Goal: Task Accomplishment & Management: Manage account settings

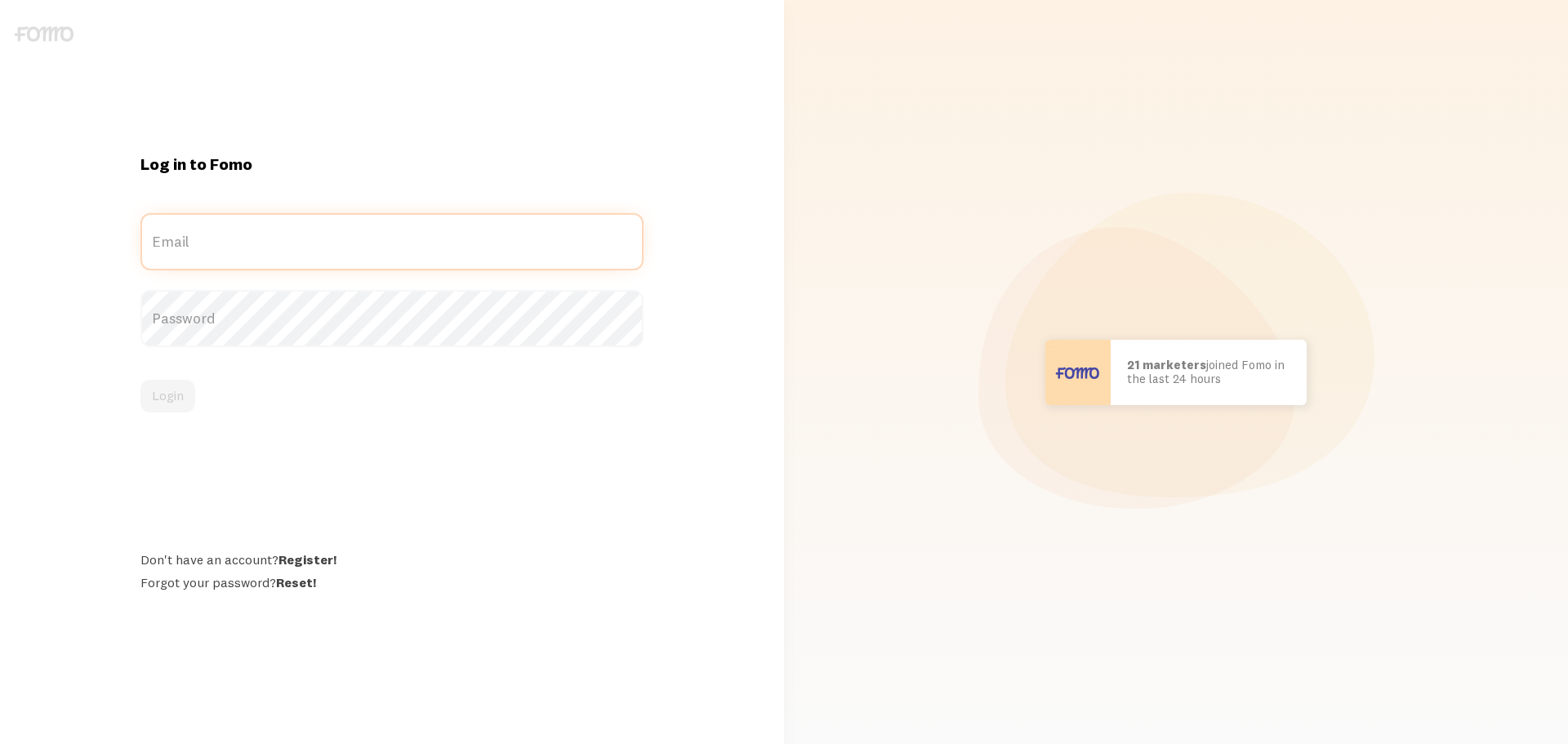
type input "[EMAIL_ADDRESS][DOMAIN_NAME]"
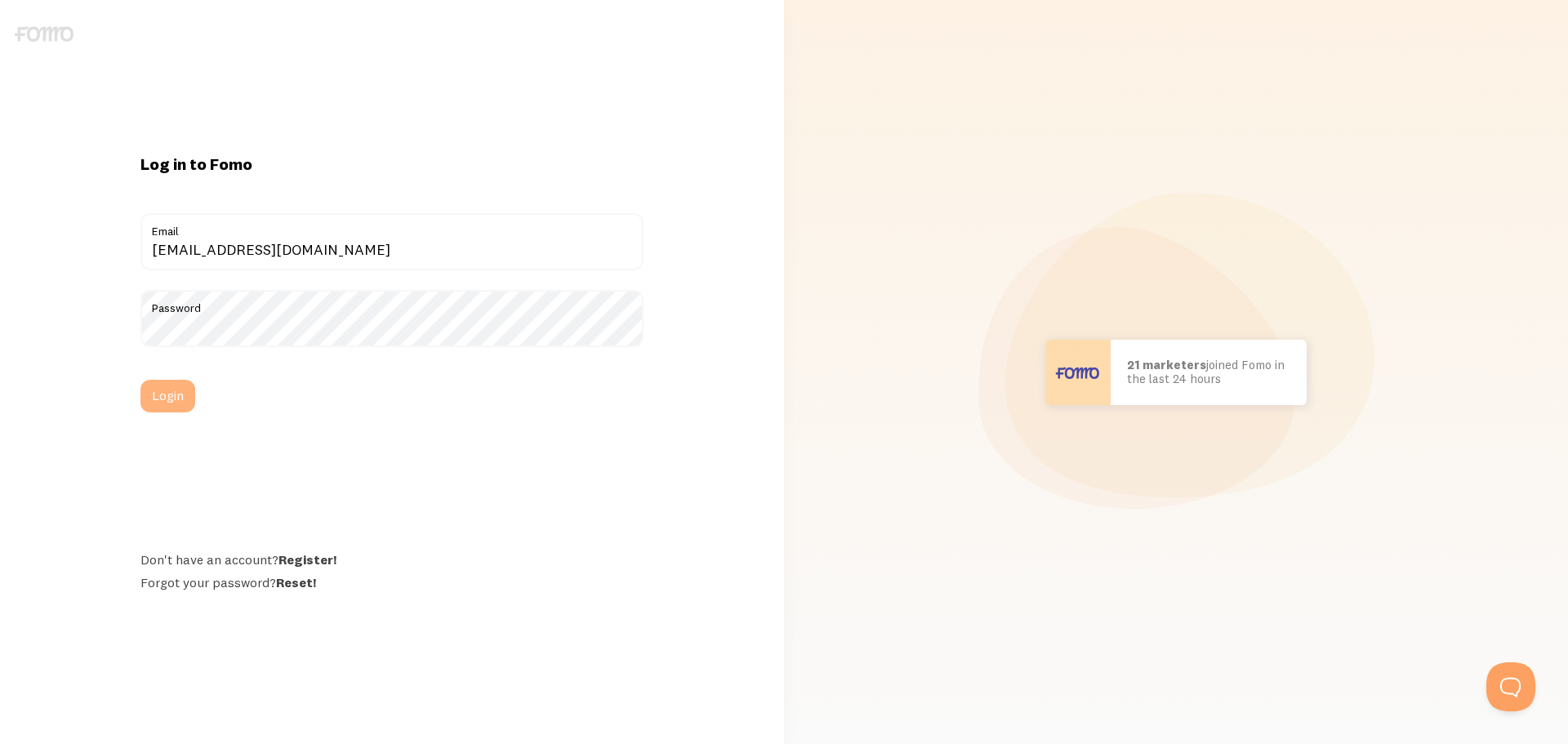
click at [154, 397] on button "Login" at bounding box center [168, 396] width 55 height 33
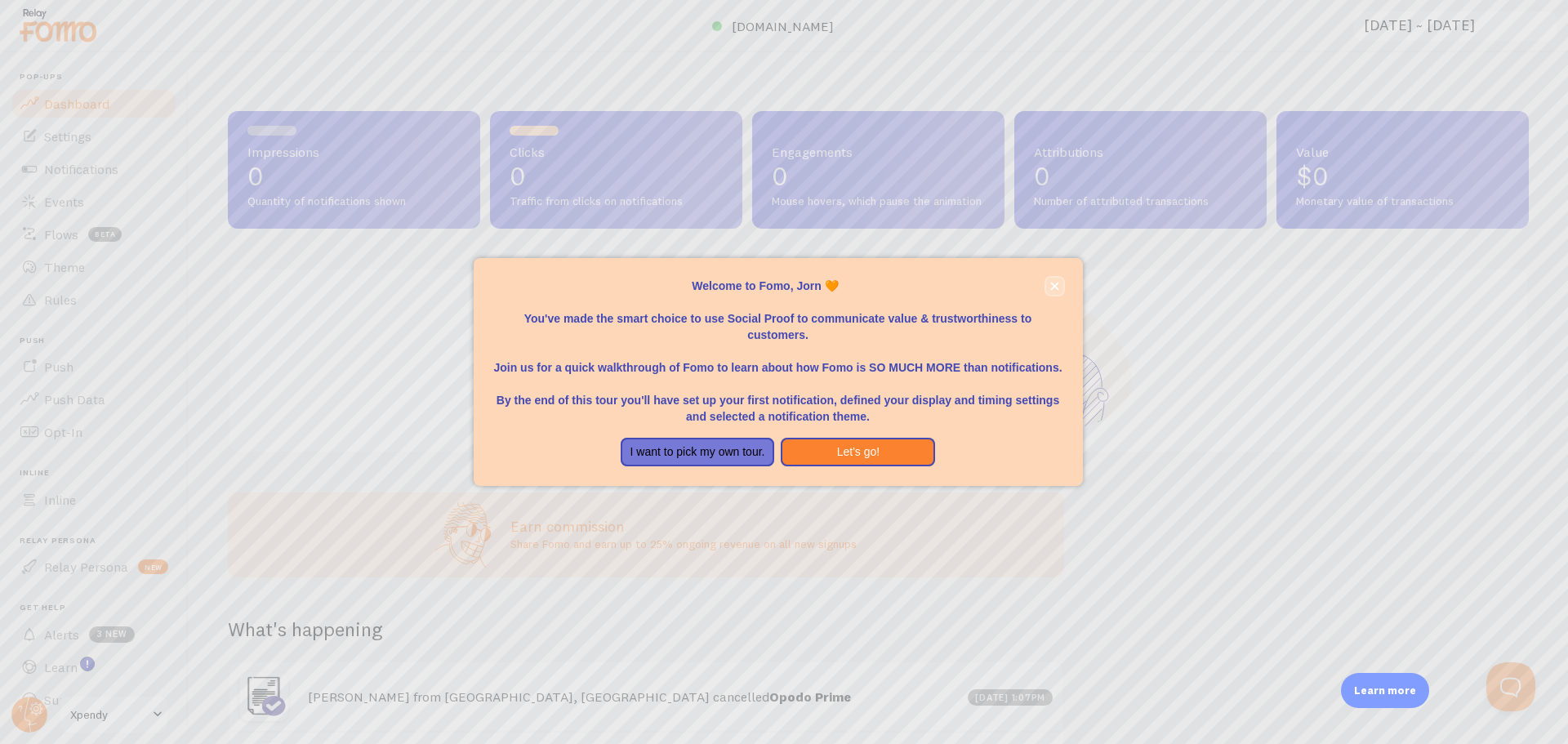
click at [1054, 286] on icon "close," at bounding box center [1054, 286] width 8 height 8
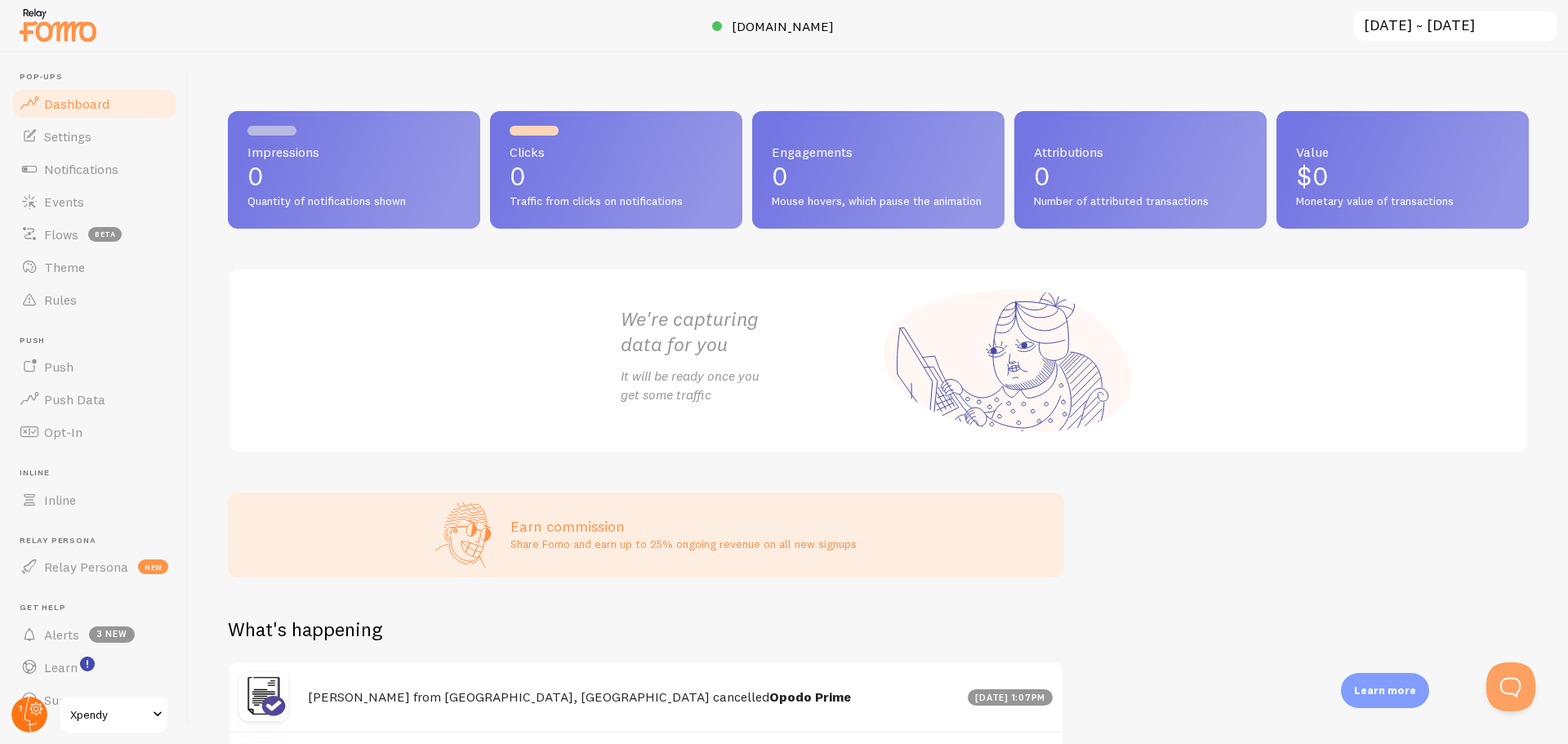
click at [34, 721] on circle at bounding box center [29, 715] width 36 height 36
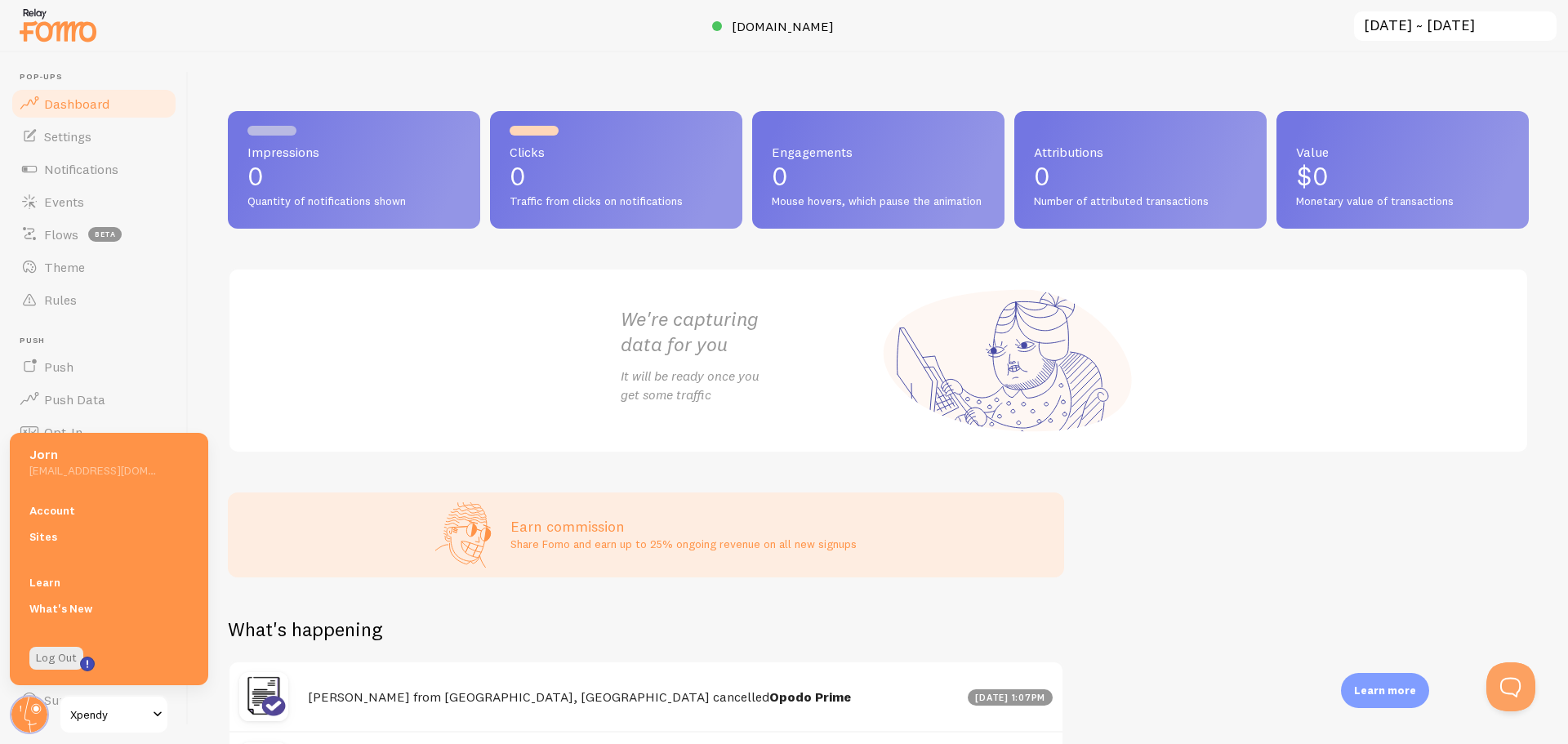
click at [100, 713] on span "Xpendy" at bounding box center [109, 715] width 78 height 20
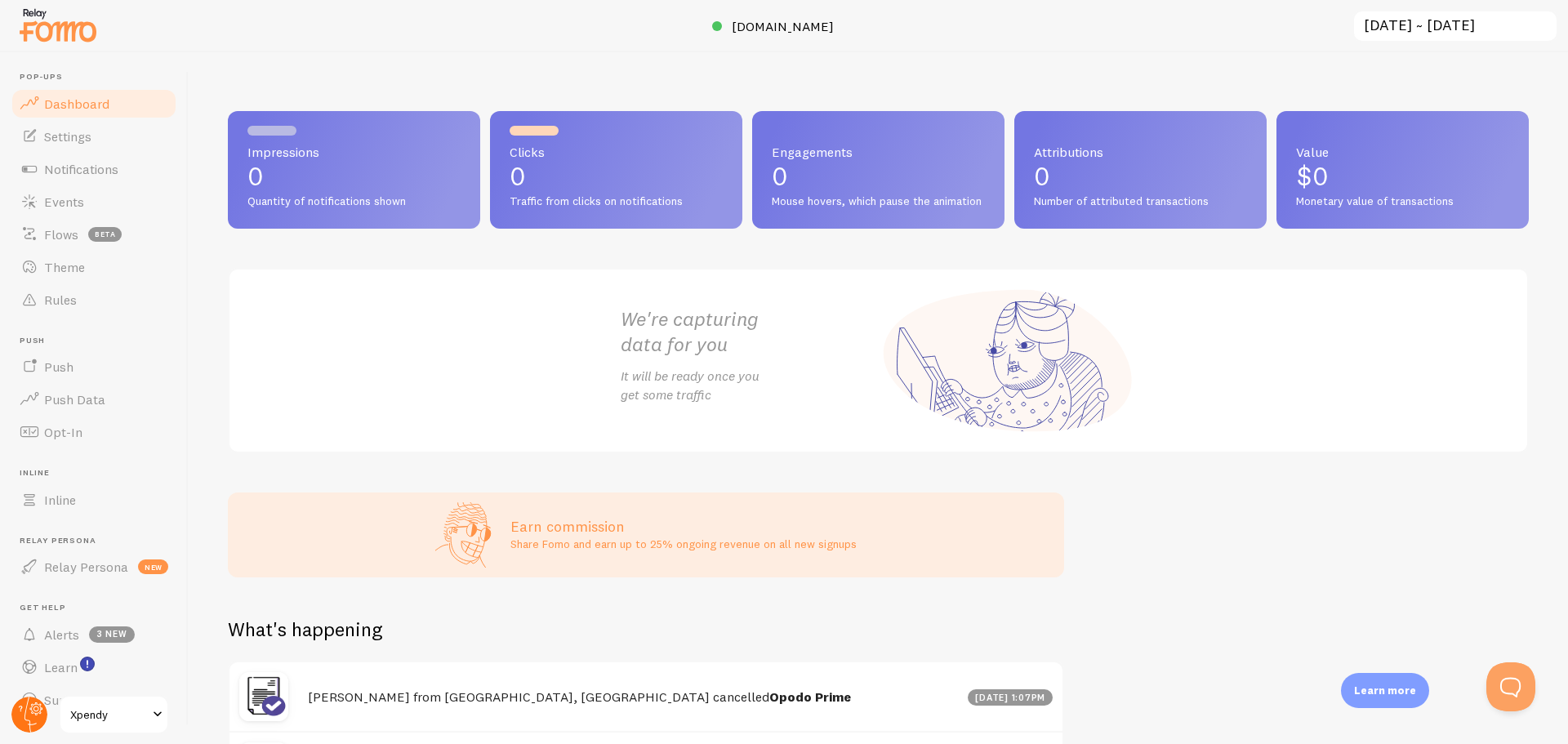
click at [23, 706] on circle at bounding box center [29, 715] width 36 height 36
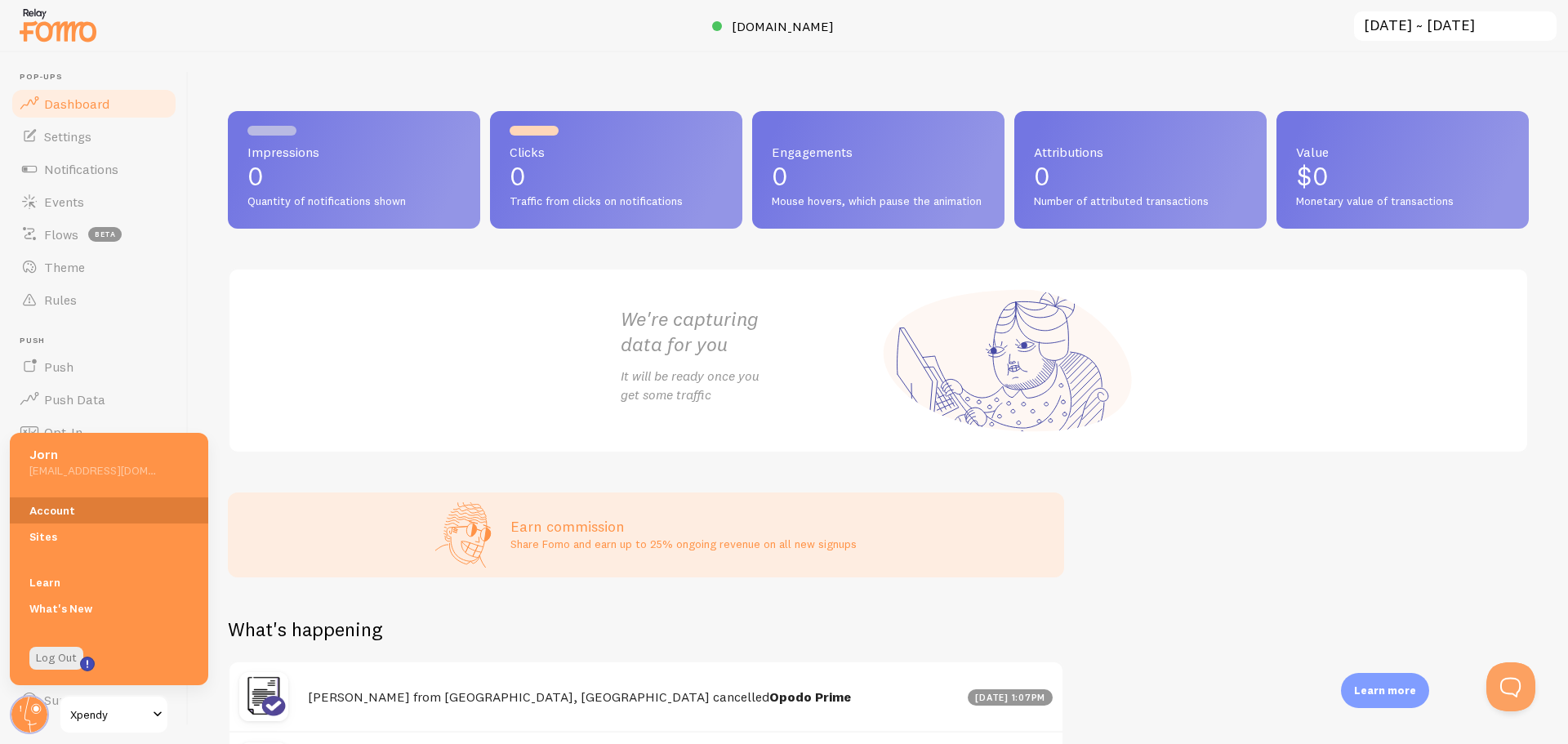
click at [71, 510] on link "Account" at bounding box center [109, 510] width 199 height 26
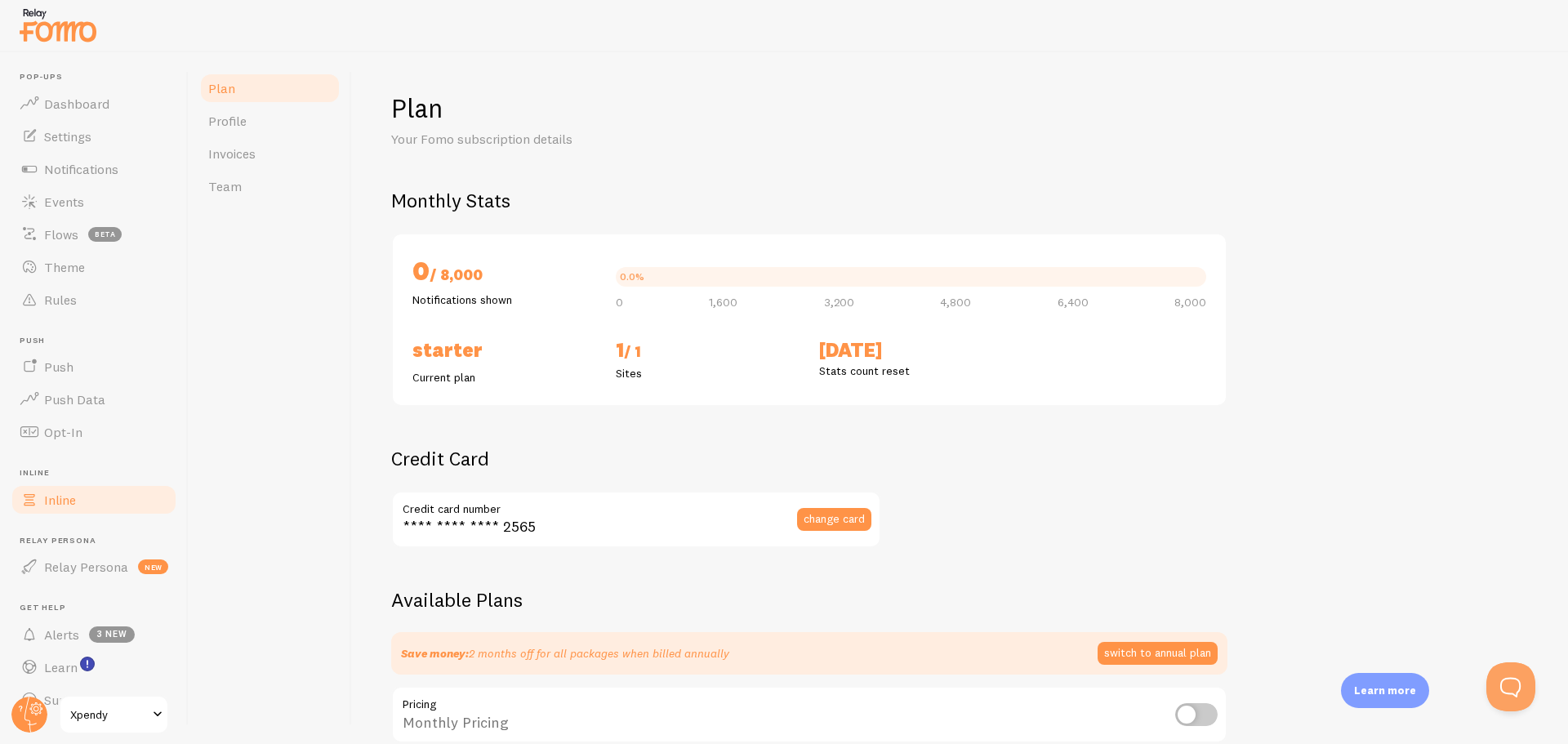
checkbox input "true"
click at [34, 713] on icon at bounding box center [36, 709] width 13 height 13
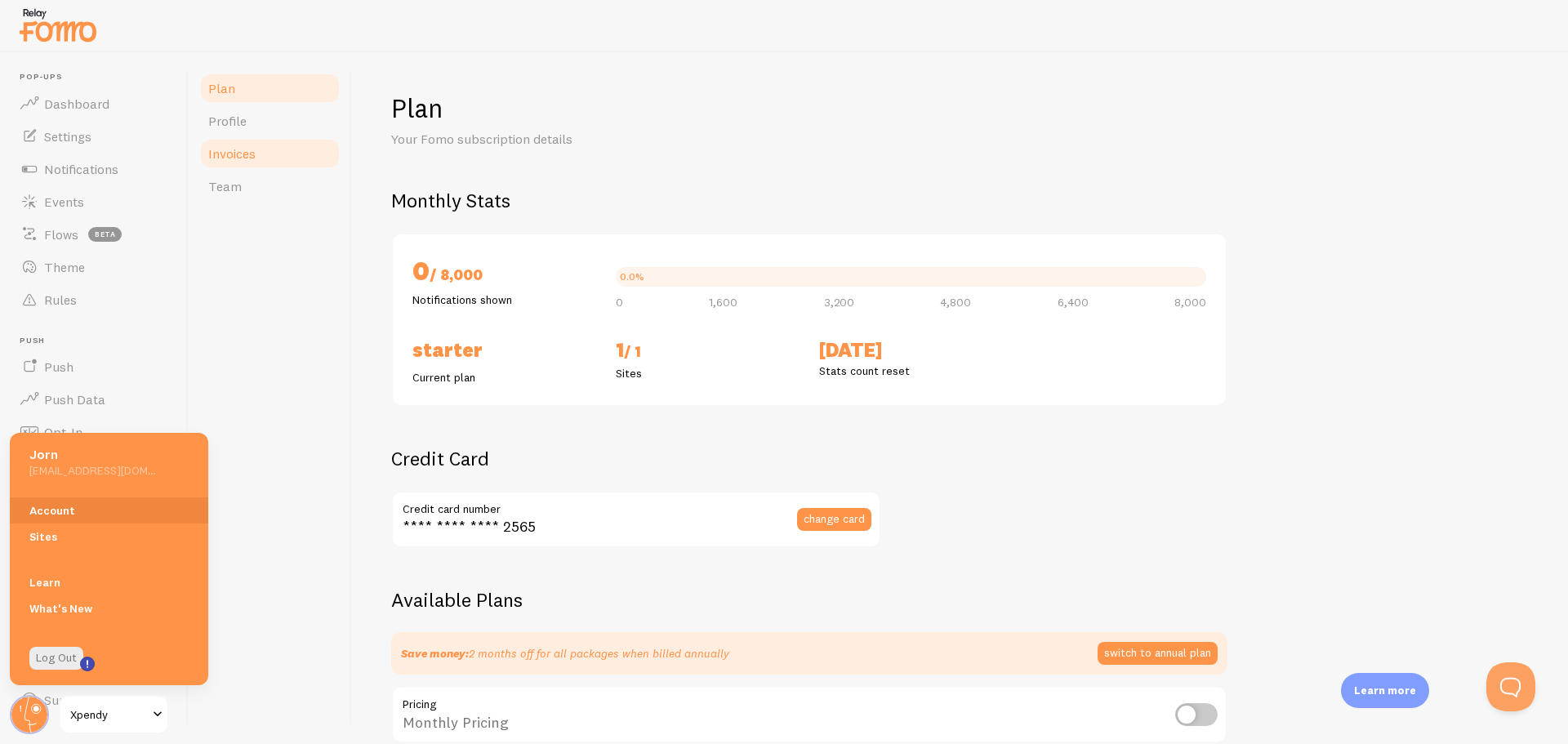
click at [250, 146] on span "Invoices" at bounding box center [232, 154] width 47 height 16
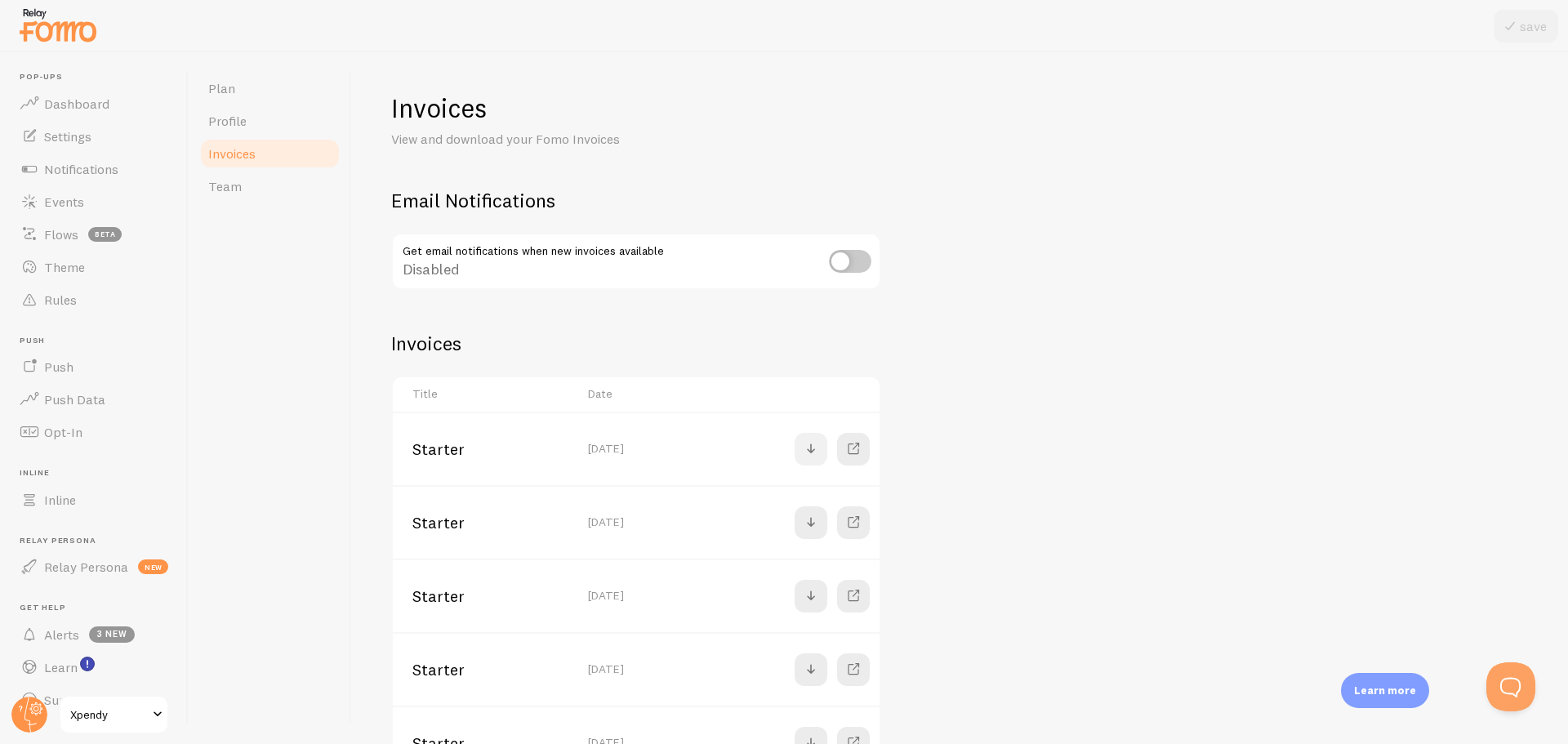
click at [810, 447] on span at bounding box center [811, 449] width 20 height 20
